Goal: Task Accomplishment & Management: Manage account settings

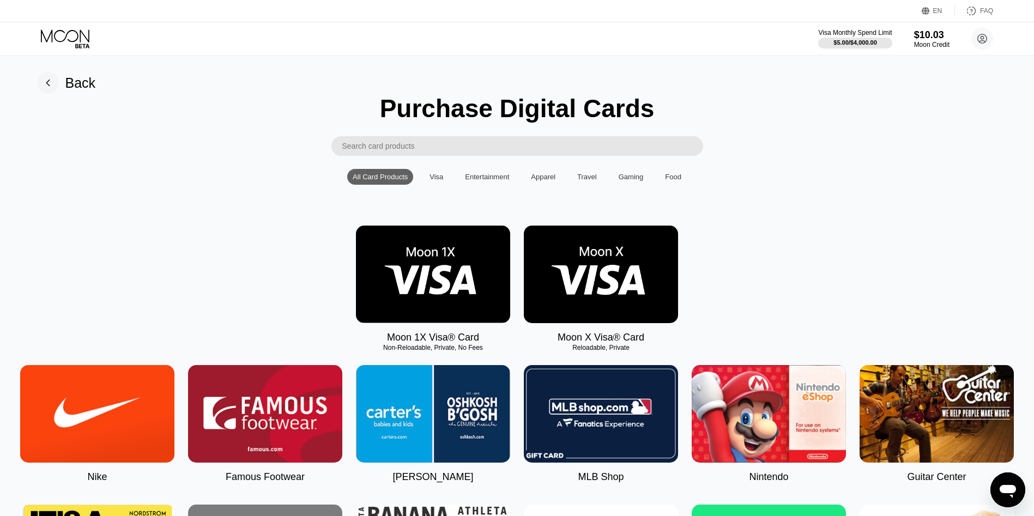
click at [54, 86] on rect at bounding box center [48, 83] width 22 height 22
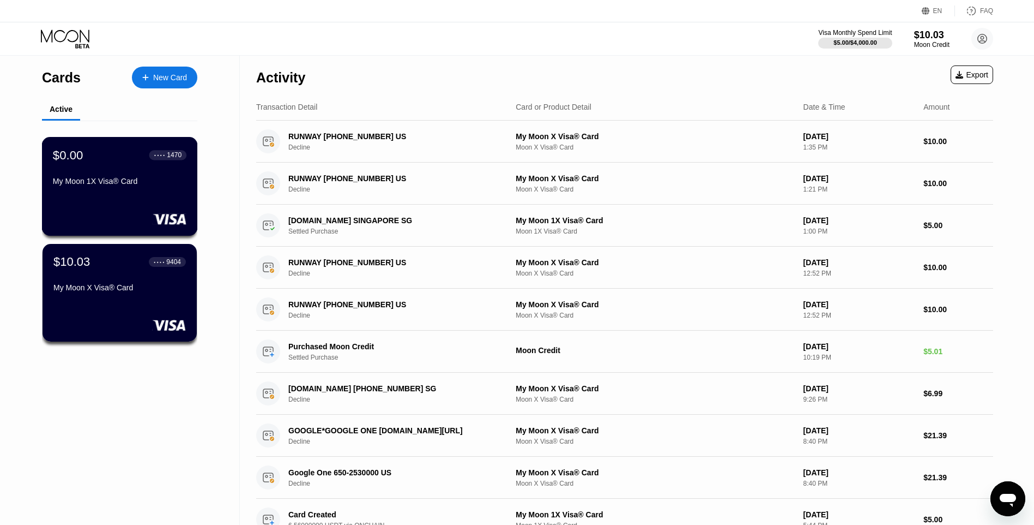
click at [116, 204] on div "$0.00 ● ● ● ● 1470 My Moon 1X Visa® Card" at bounding box center [120, 186] width 156 height 99
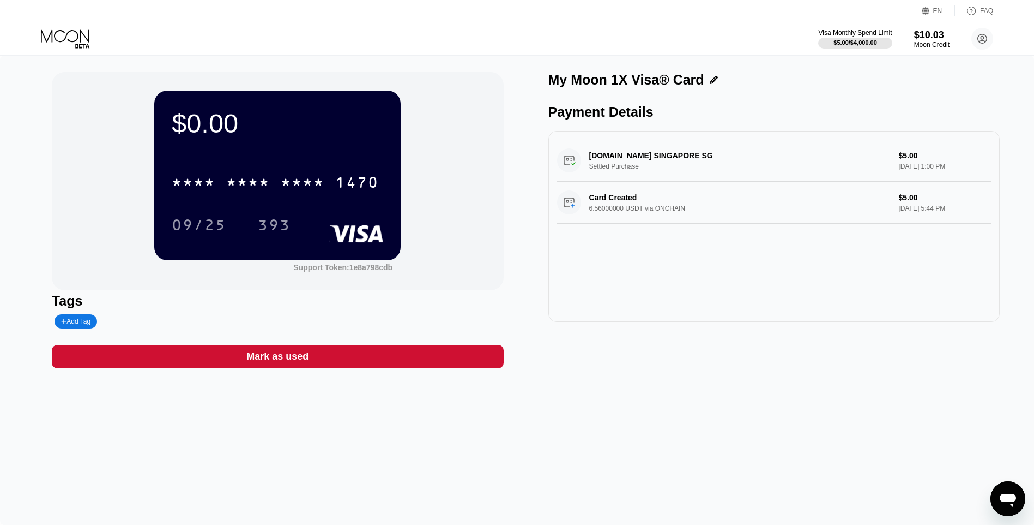
click at [280, 357] on div "Mark as used" at bounding box center [277, 356] width 62 height 13
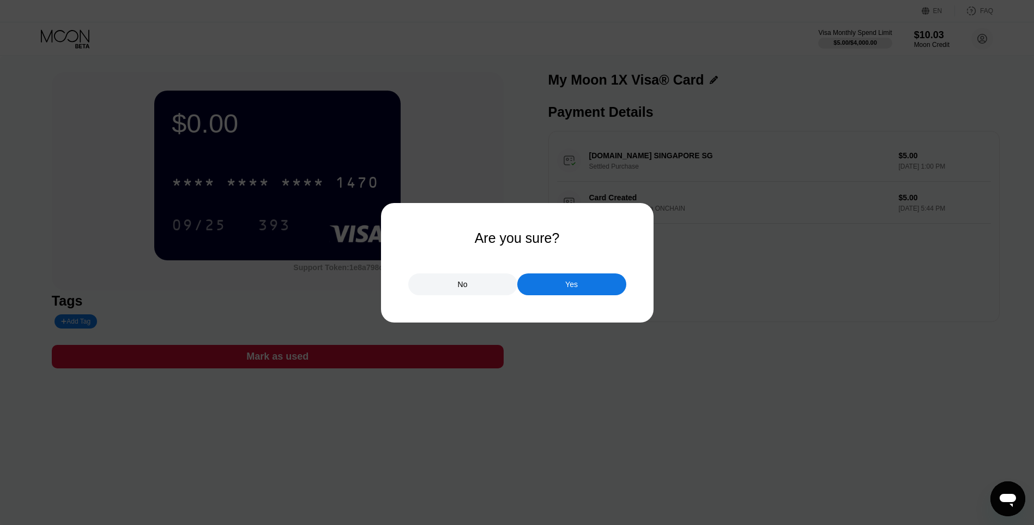
click at [552, 288] on div "Yes" at bounding box center [571, 284] width 109 height 22
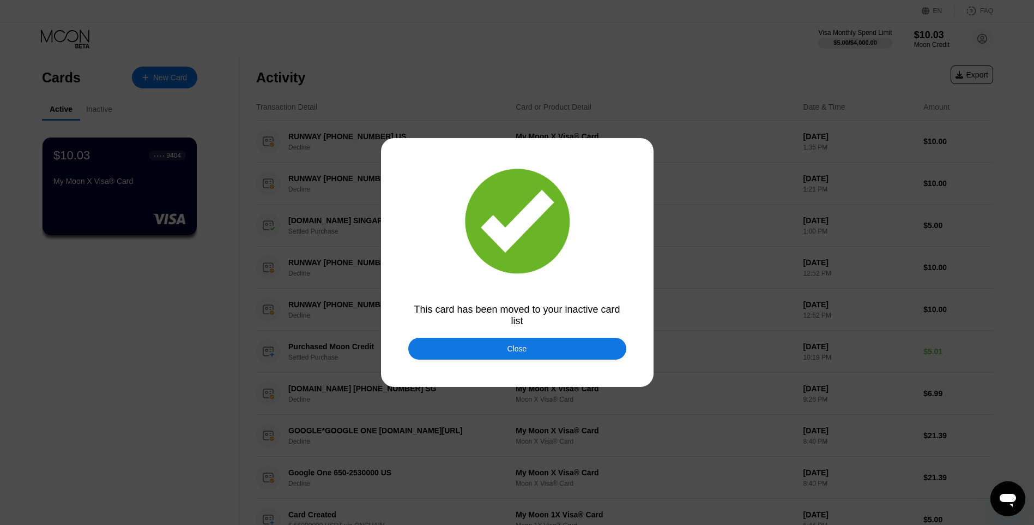
click at [499, 354] on div "Close" at bounding box center [517, 349] width 218 height 22
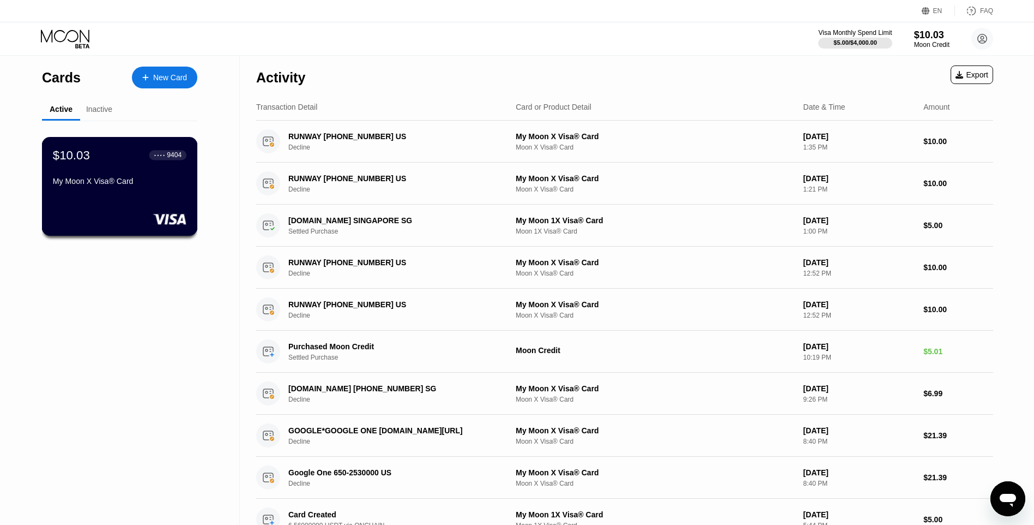
click at [145, 185] on div "My Moon X Visa® Card" at bounding box center [120, 181] width 134 height 9
click at [123, 184] on div "My Moon X Visa® Card" at bounding box center [120, 181] width 134 height 9
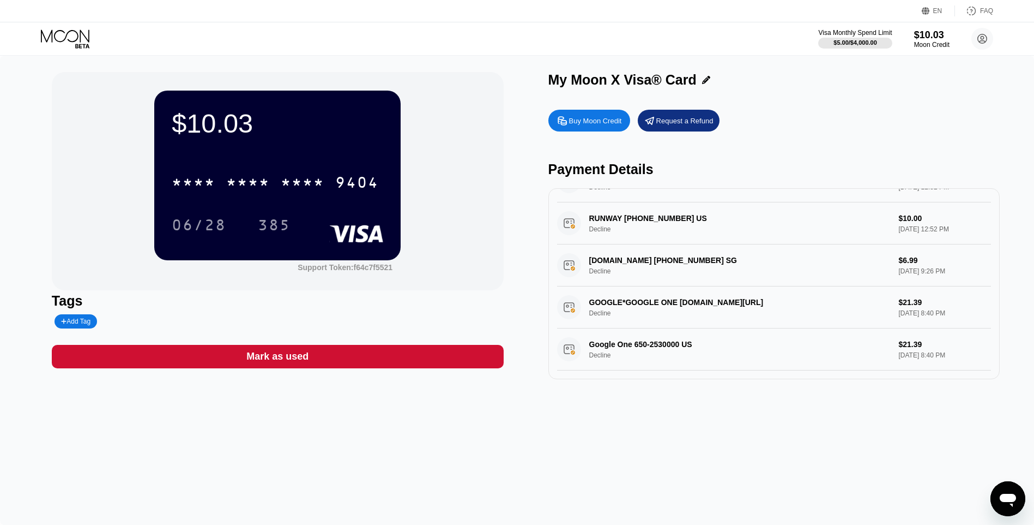
scroll to position [129, 0]
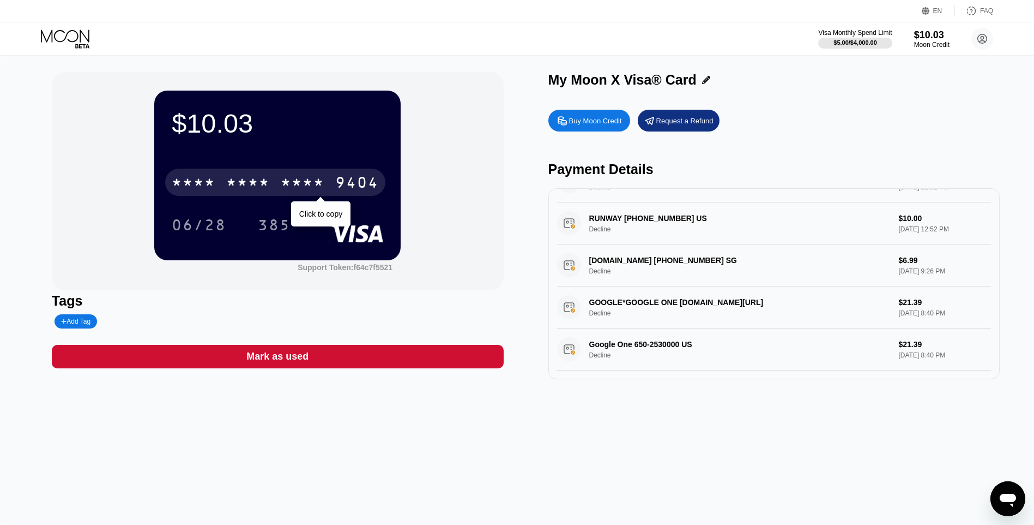
click at [248, 171] on div "* * * * * * * * * * * * 9404" at bounding box center [275, 181] width 220 height 27
click at [238, 192] on div "6500" at bounding box center [248, 183] width 44 height 17
click at [234, 184] on div "* * * *" at bounding box center [248, 183] width 44 height 17
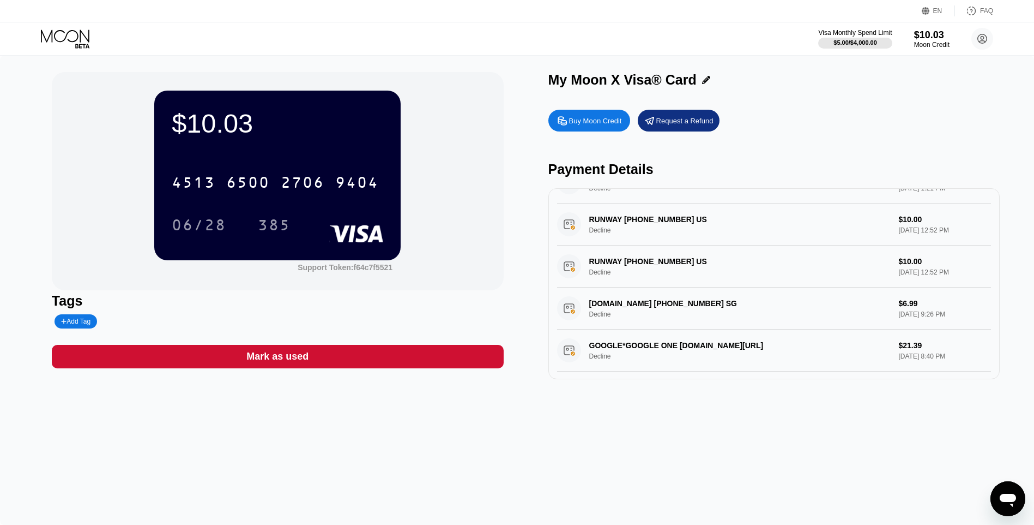
scroll to position [0, 0]
